Goal: Task Accomplishment & Management: Manage account settings

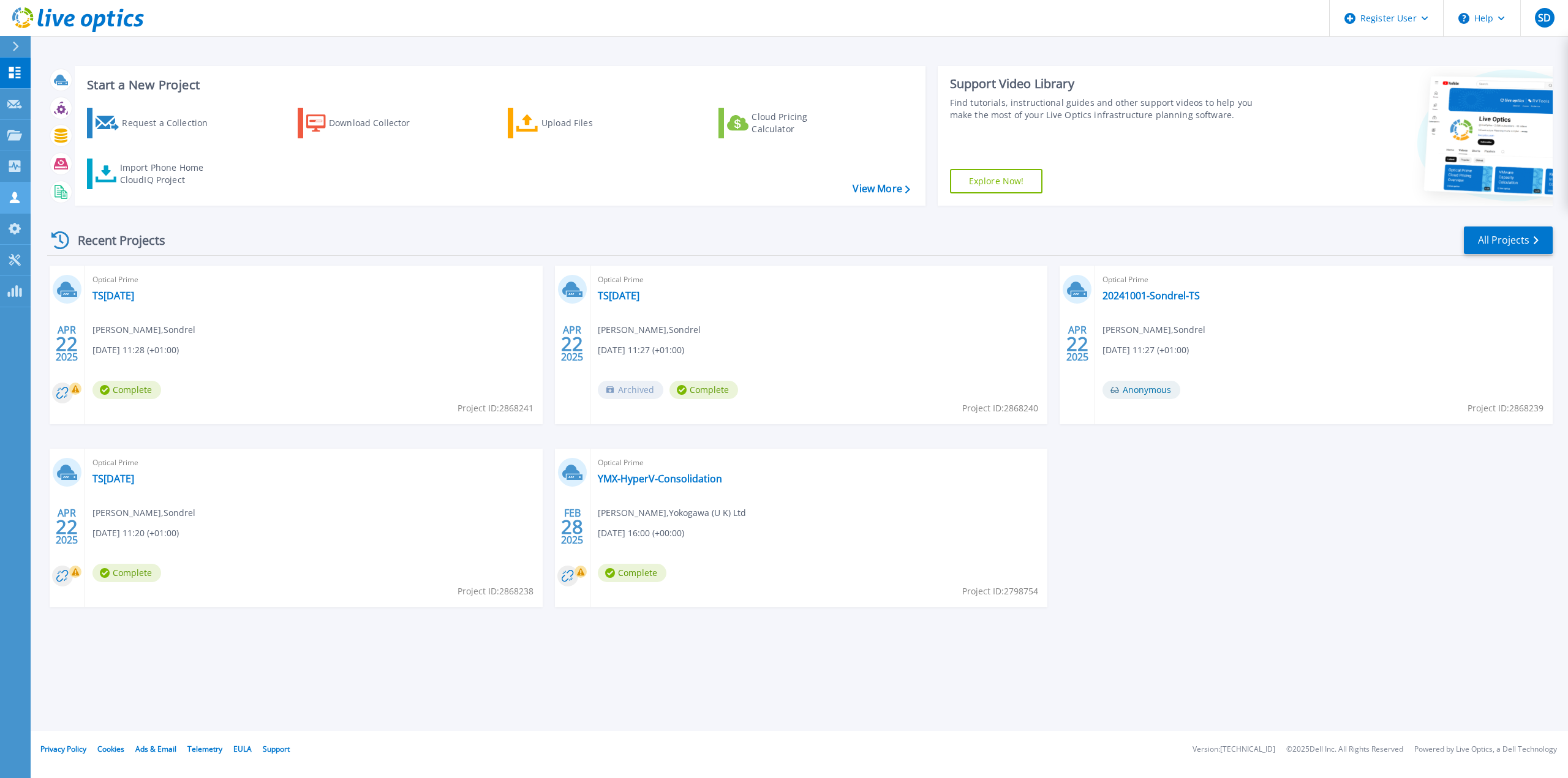
click at [21, 201] on icon at bounding box center [15, 197] width 15 height 12
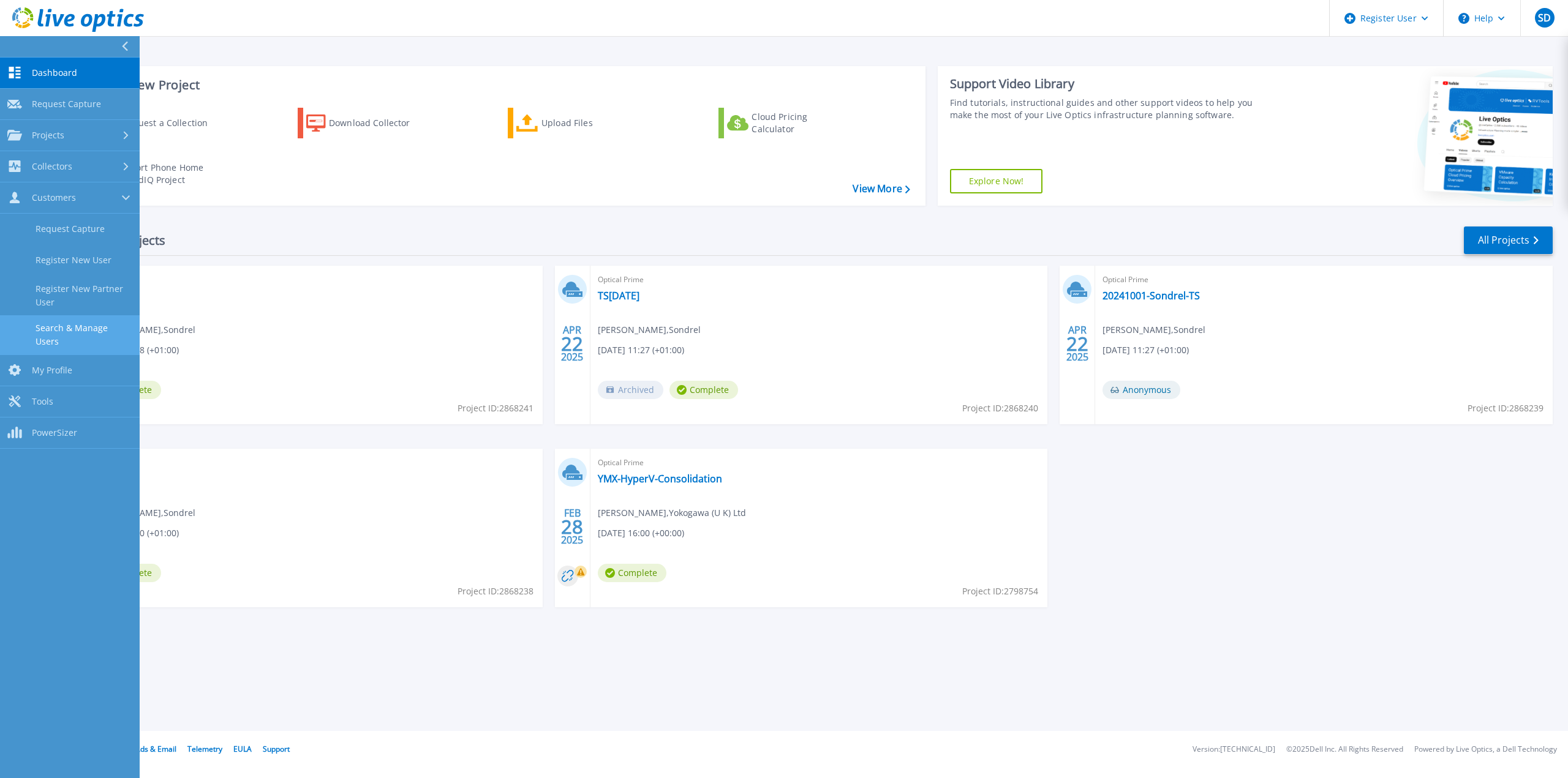
click at [85, 322] on link "Search & Manage Users" at bounding box center [69, 334] width 140 height 39
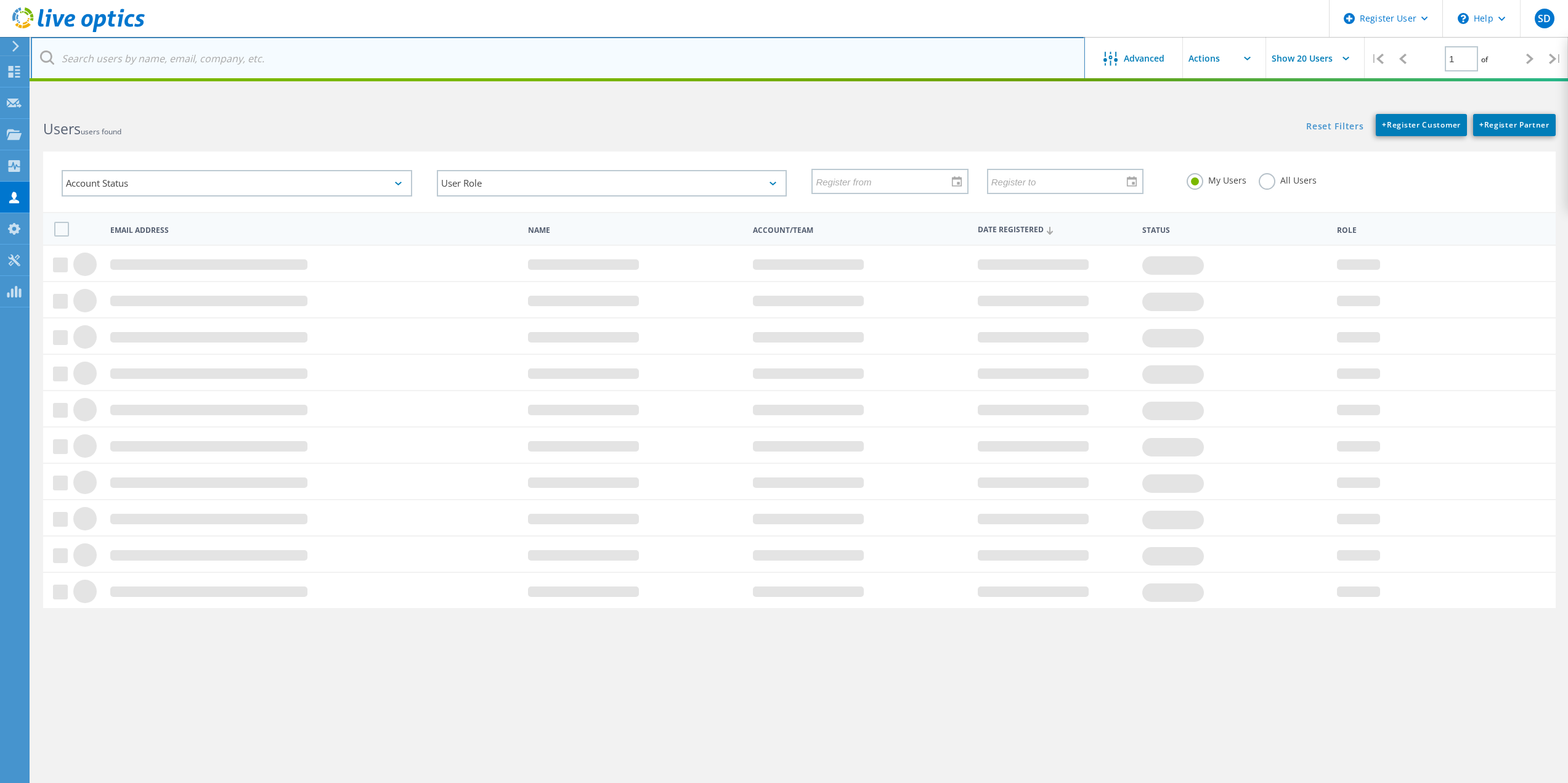
click at [167, 71] on input "text" at bounding box center [558, 59] width 1054 height 43
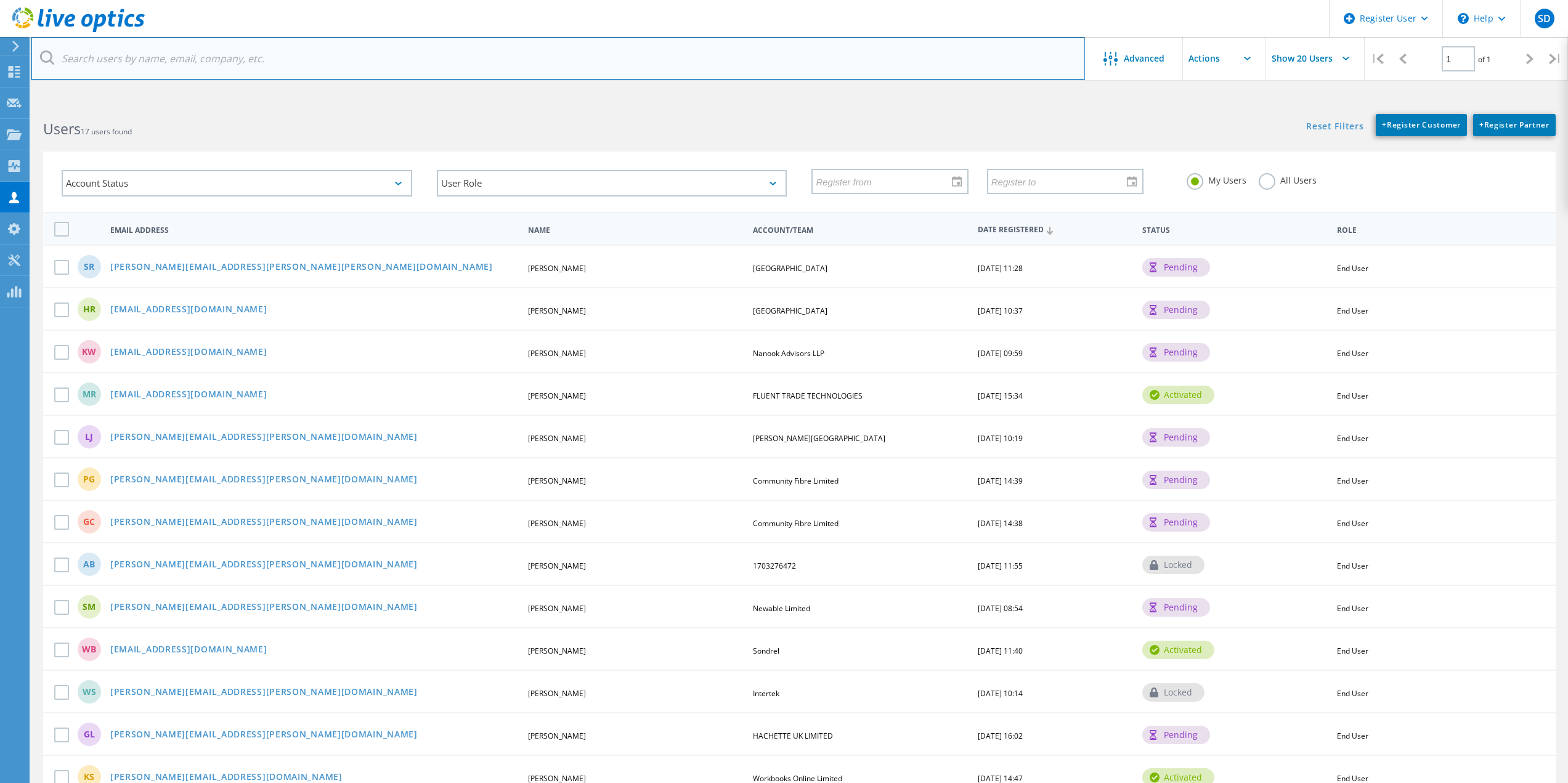
paste input "Keith.Sanderson@brittanyferries.com"
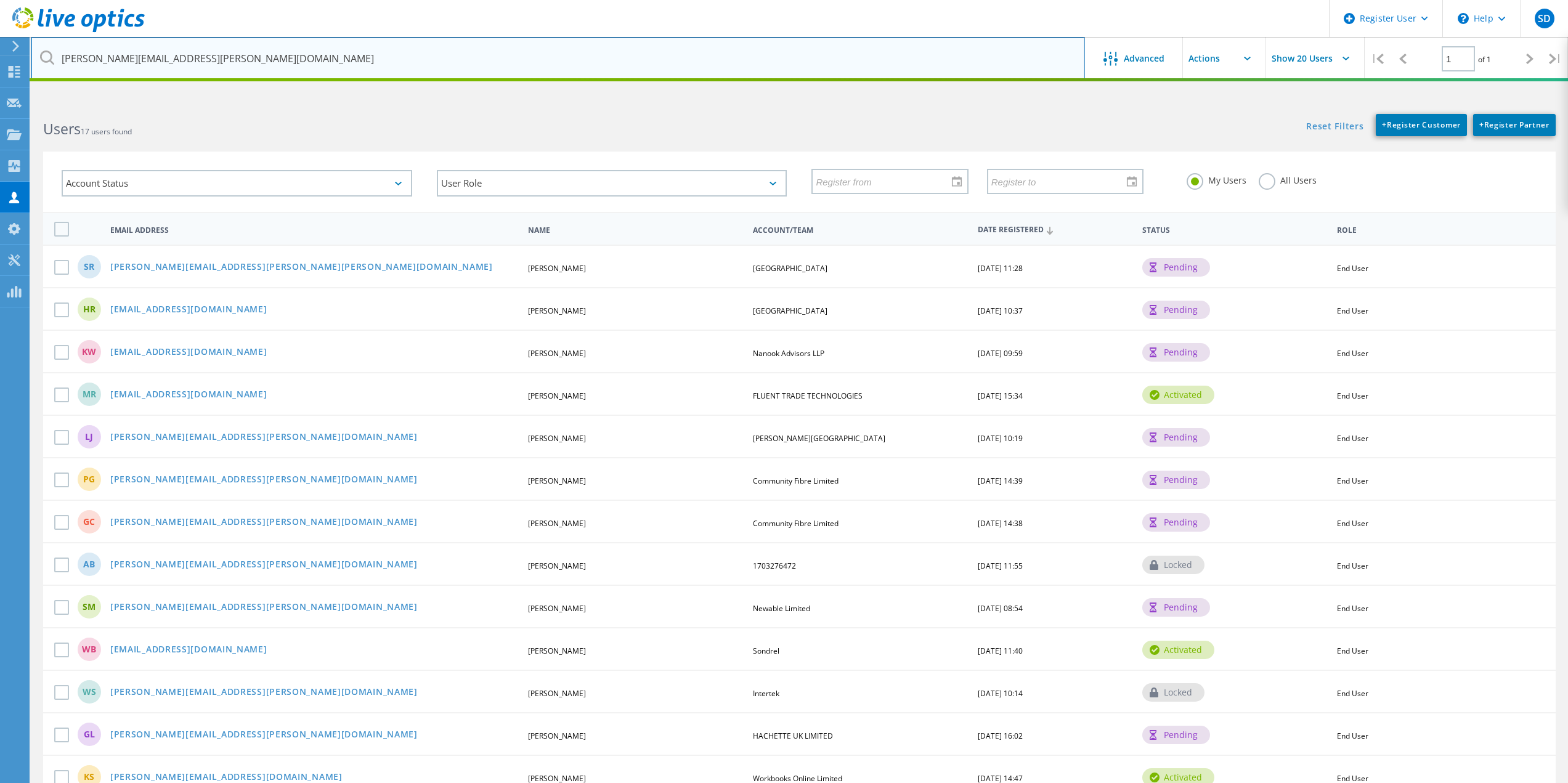
type input "Keith.Sanderson@brittanyferries.com"
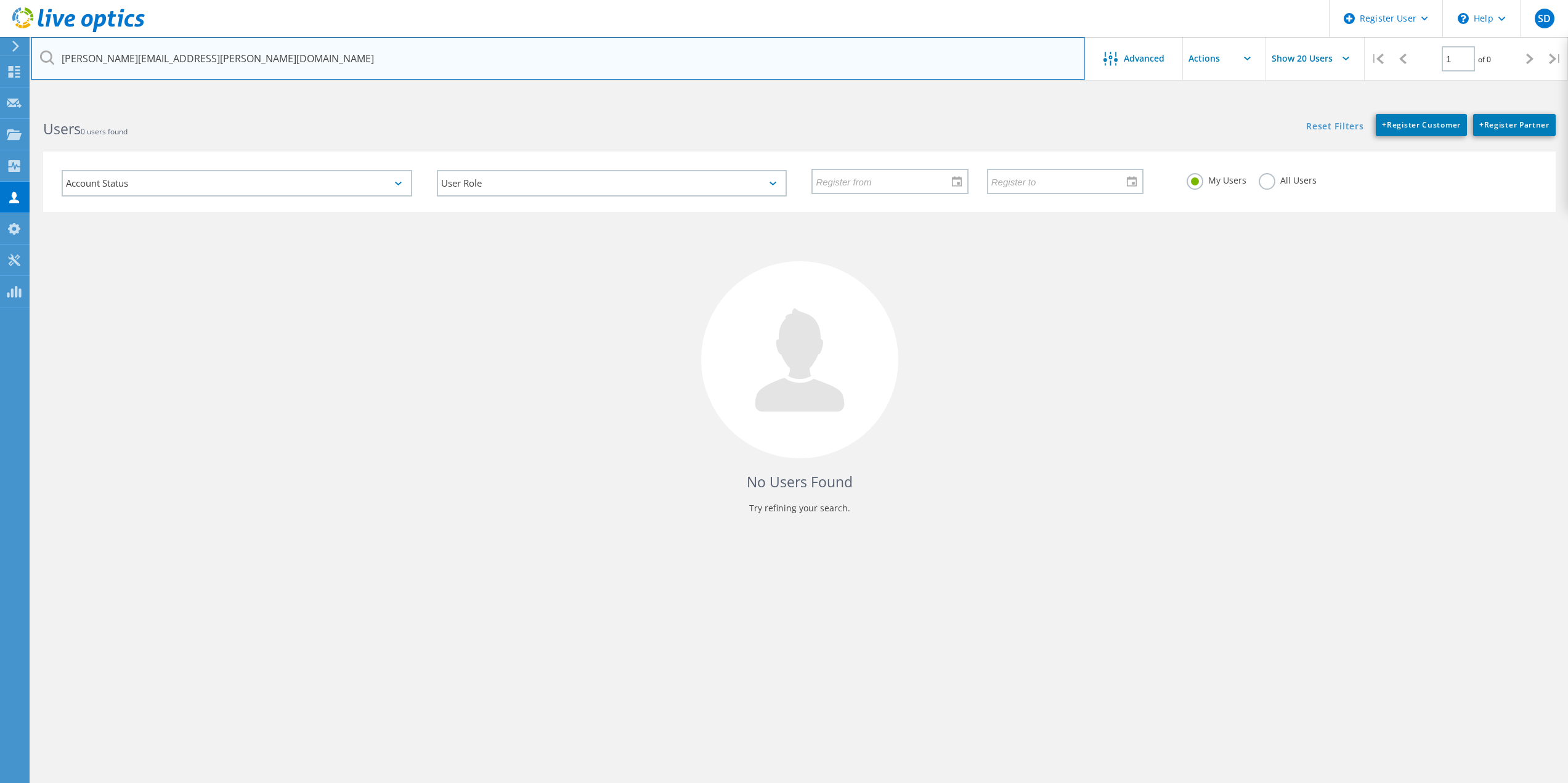
drag, startPoint x: 194, startPoint y: 59, endPoint x: -99, endPoint y: 73, distance: 293.3
click at [0, 73] on html "Register User \n Help Explore Helpful Articles Contact Support SD Dell User Sha…" at bounding box center [784, 415] width 1568 height 829
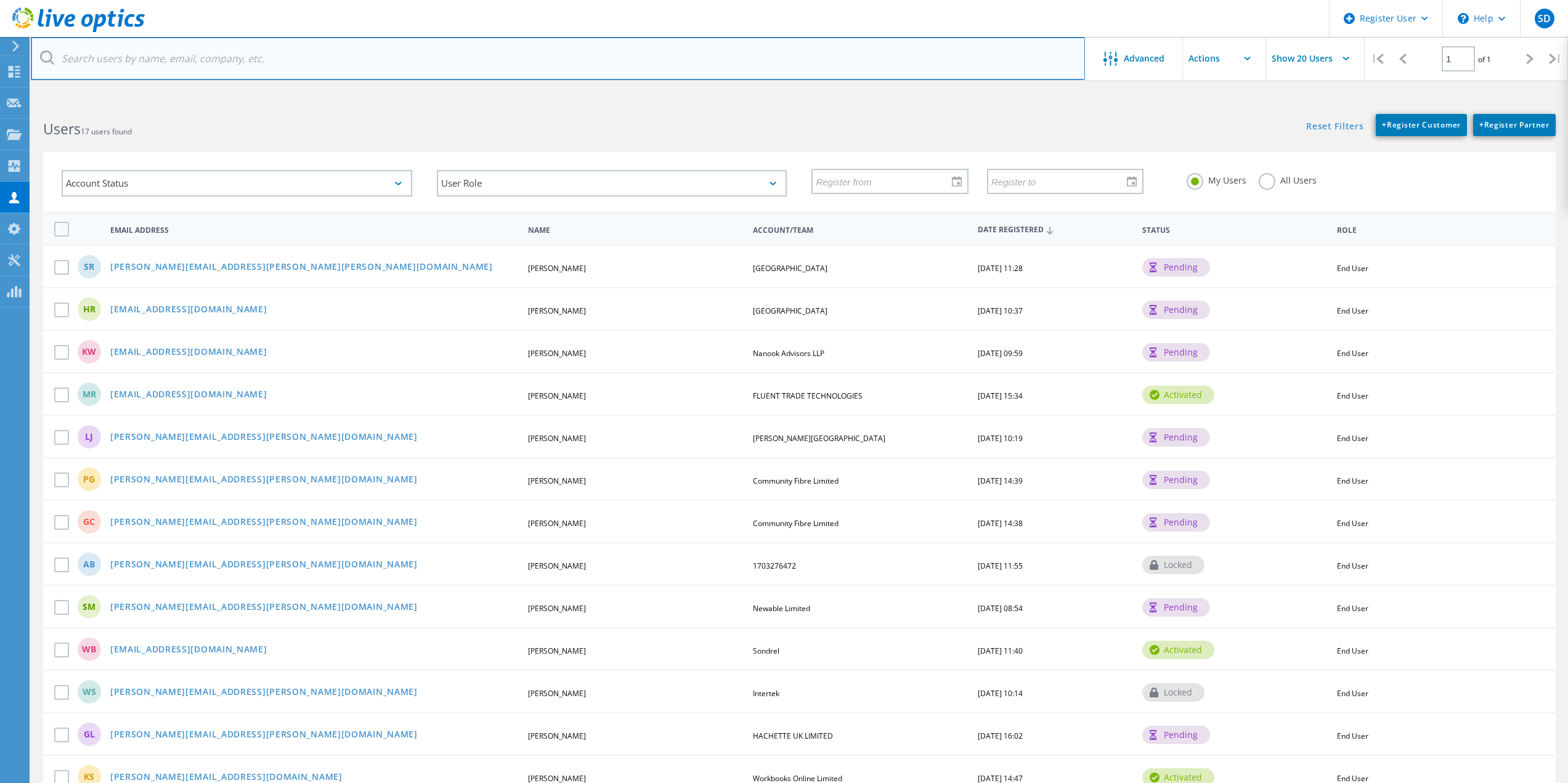
click at [336, 54] on input "text" at bounding box center [558, 59] width 1054 height 43
paste input "Rob.Chapman@brittanyferries.com"
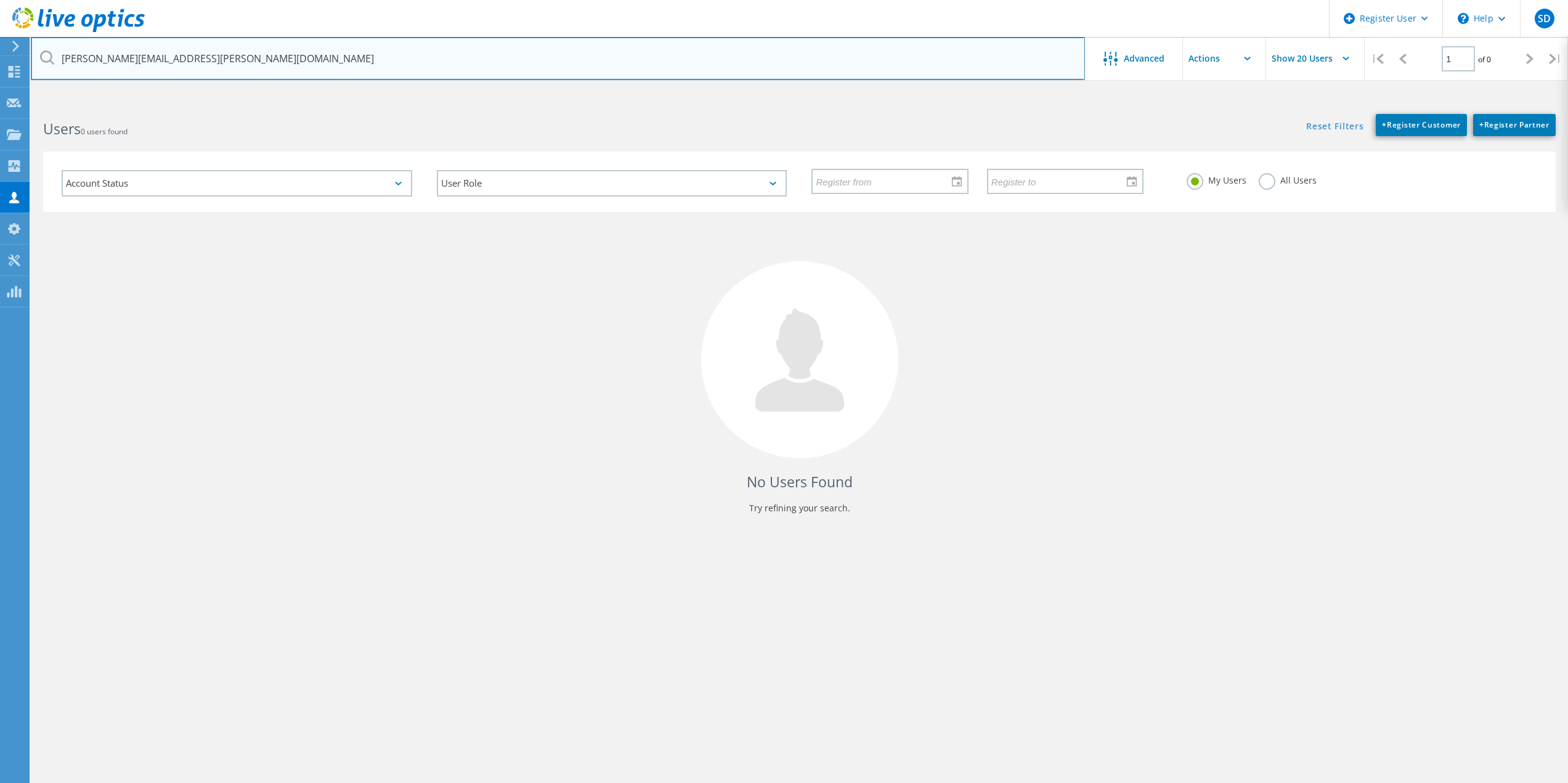
drag, startPoint x: 286, startPoint y: 61, endPoint x: -78, endPoint y: 82, distance: 364.6
click at [0, 82] on html "Register User \n Help Explore Helpful Articles Contact Support SD Dell User Sha…" at bounding box center [784, 415] width 1568 height 829
paste input "Gary.Dance"
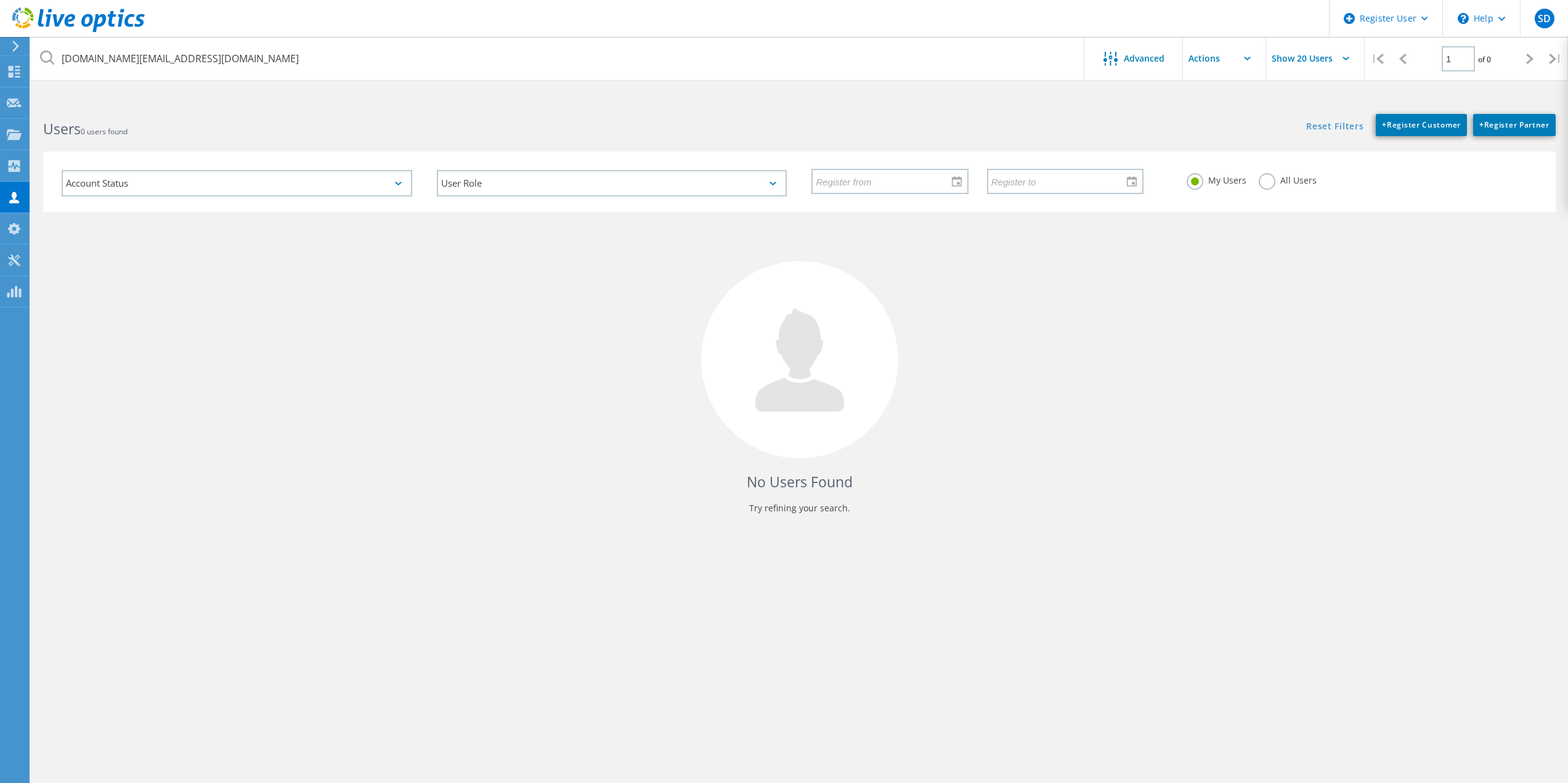
click at [254, 119] on h2 "Users 0 users found" at bounding box center [415, 129] width 744 height 20
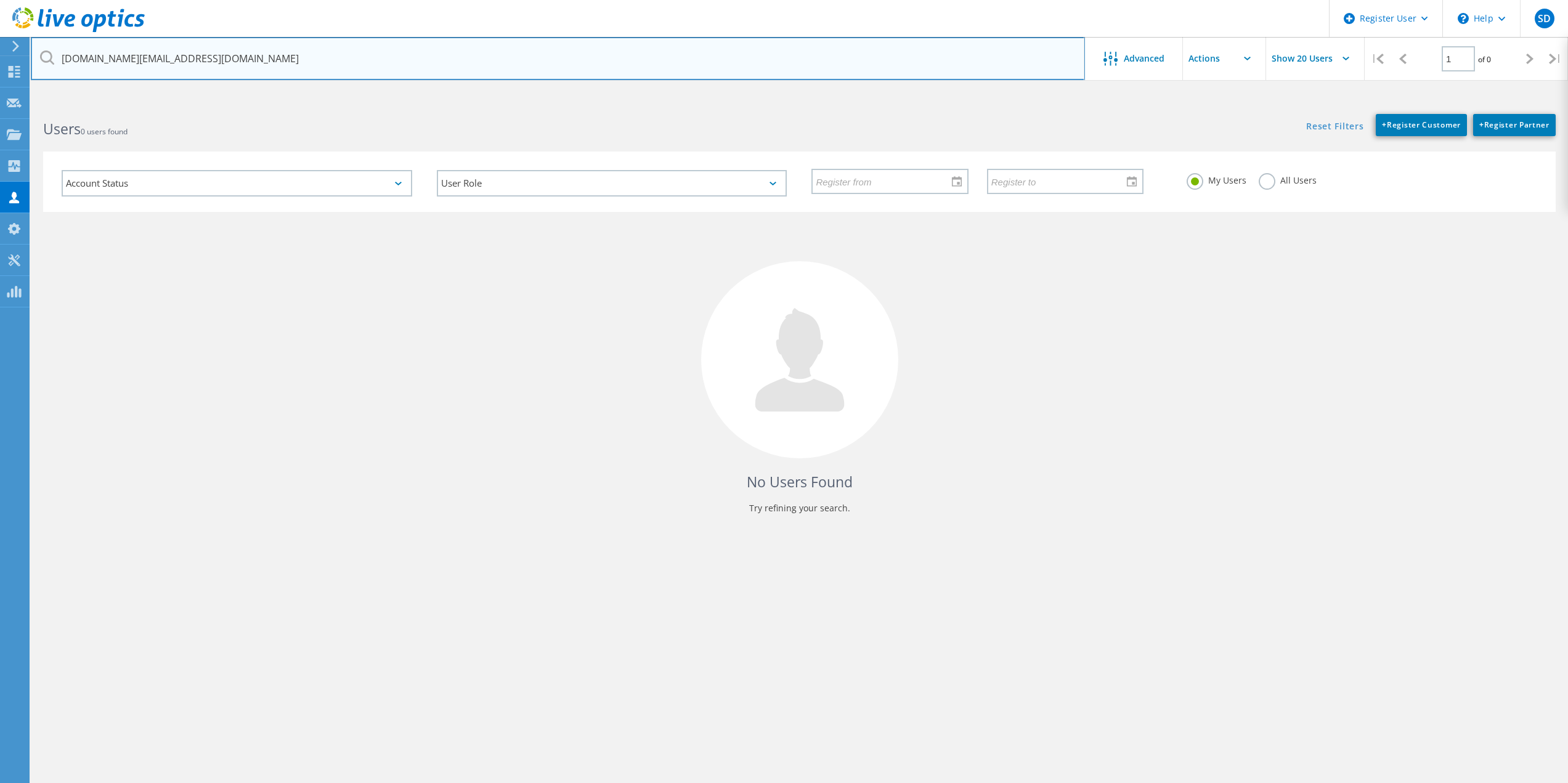
click at [233, 71] on input "Gary.Dance@brittanyferries.com" at bounding box center [558, 59] width 1054 height 43
drag, startPoint x: 61, startPoint y: 45, endPoint x: -113, endPoint y: 38, distance: 174.1
click at [0, 38] on html "Register User \n Help Explore Helpful Articles Contact Support SD Dell User Sha…" at bounding box center [784, 415] width 1568 height 829
paste input "pmartin@brightoncollege.net"
click at [110, 60] on input "pmartin@brightoncollege.net" at bounding box center [558, 59] width 1054 height 43
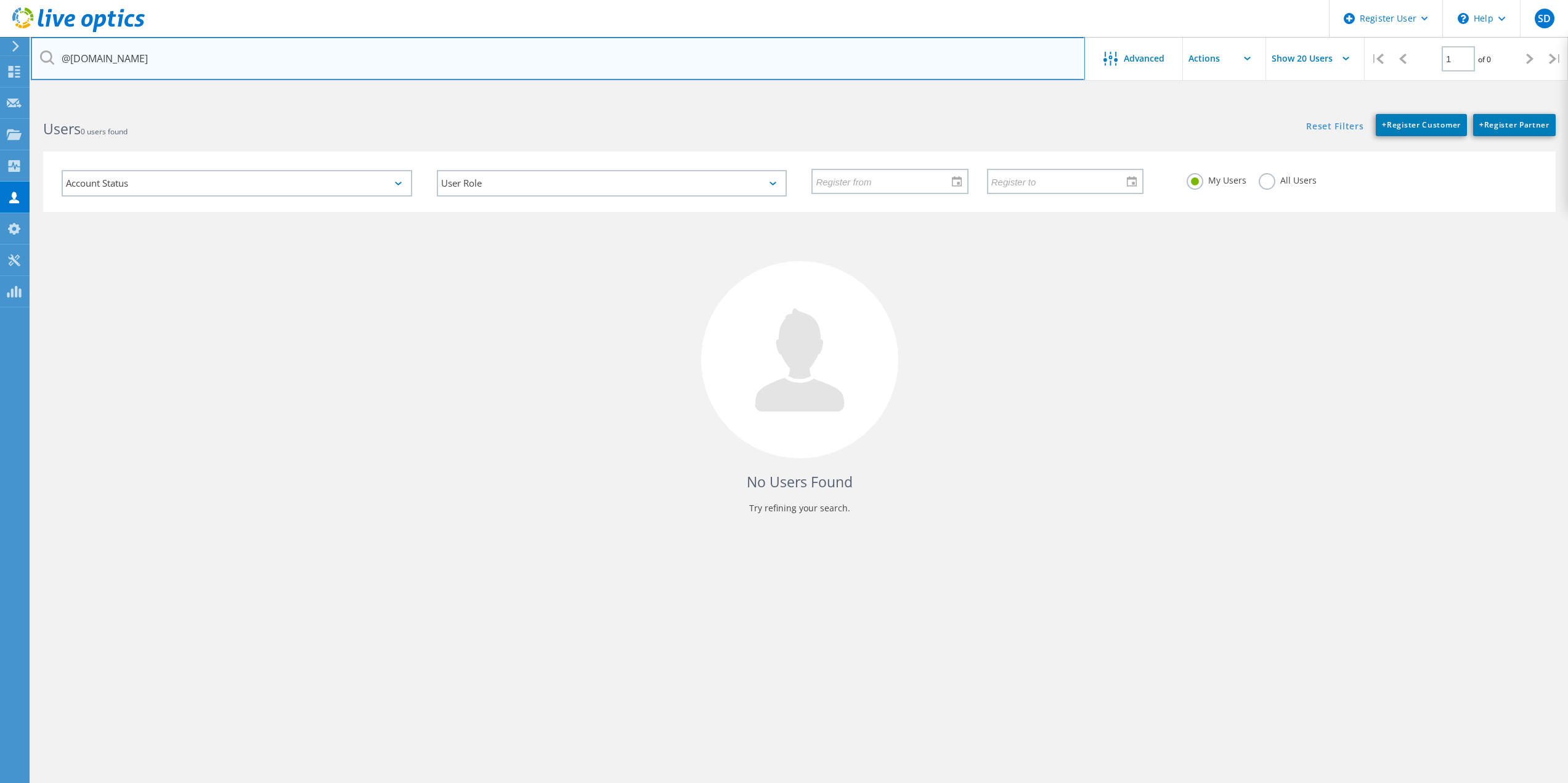
click at [184, 71] on input "@brightoncollege.net" at bounding box center [558, 59] width 1054 height 43
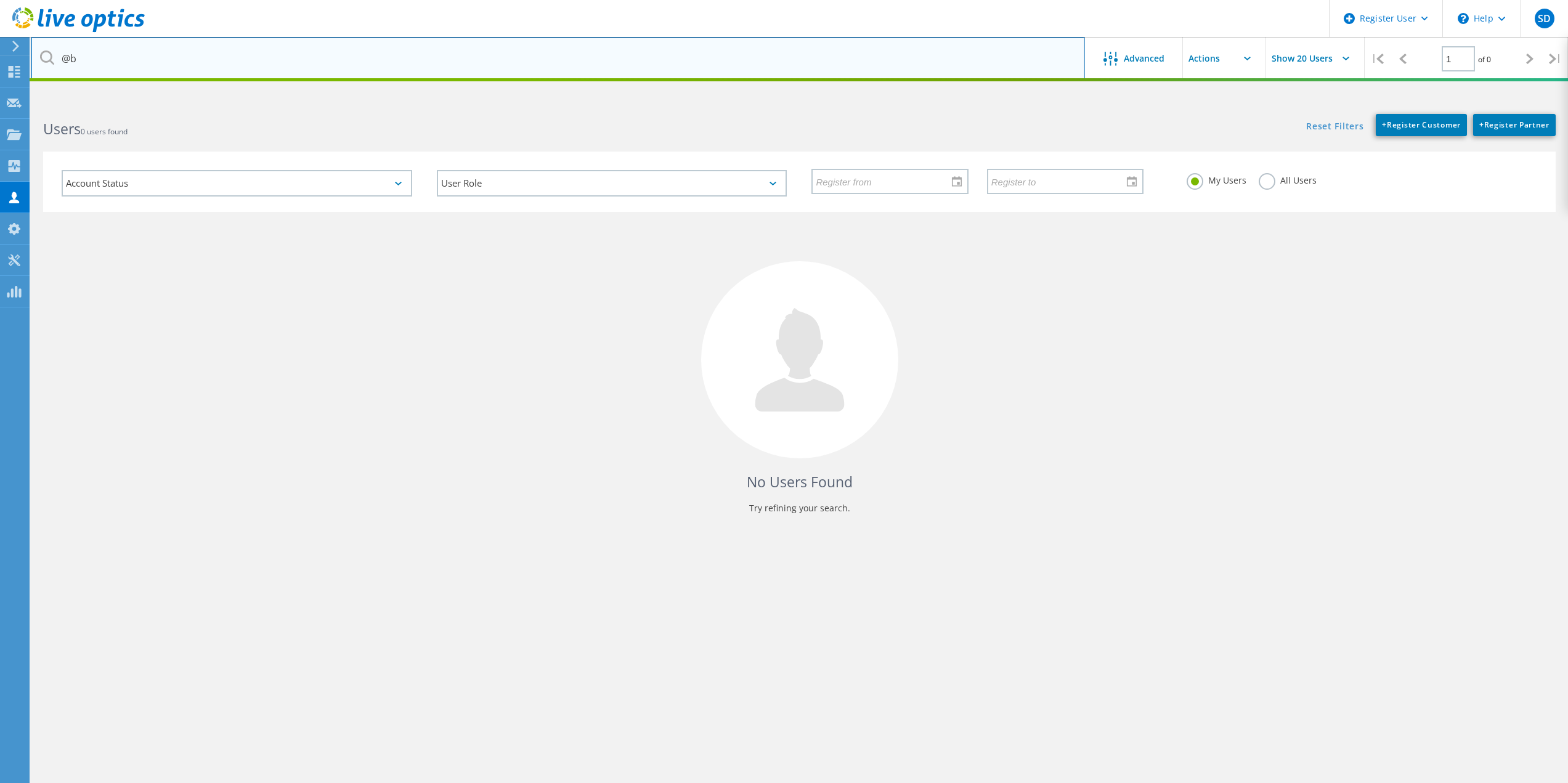
type input "@"
